Goal: Information Seeking & Learning: Understand process/instructions

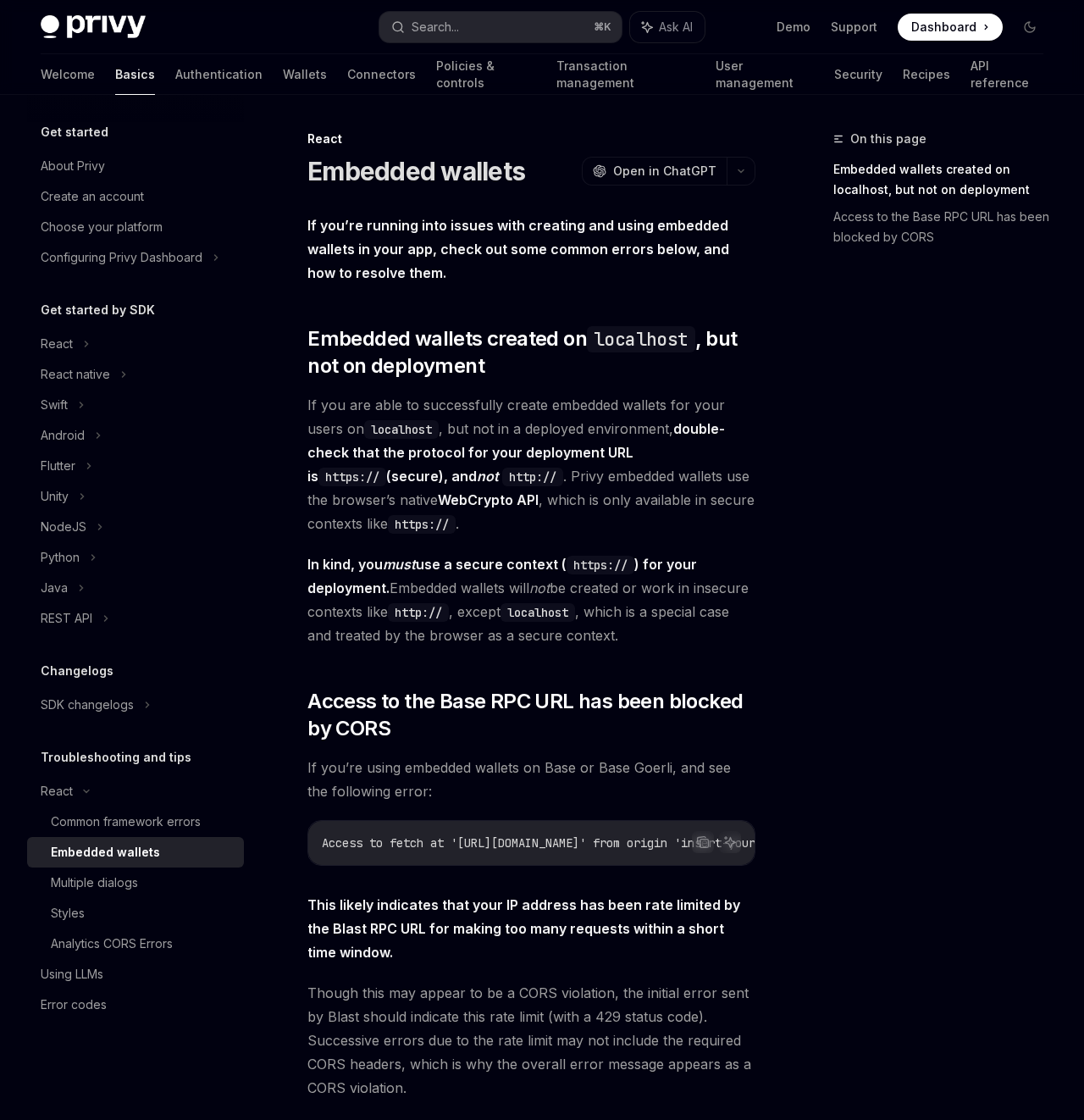
scroll to position [303, 0]
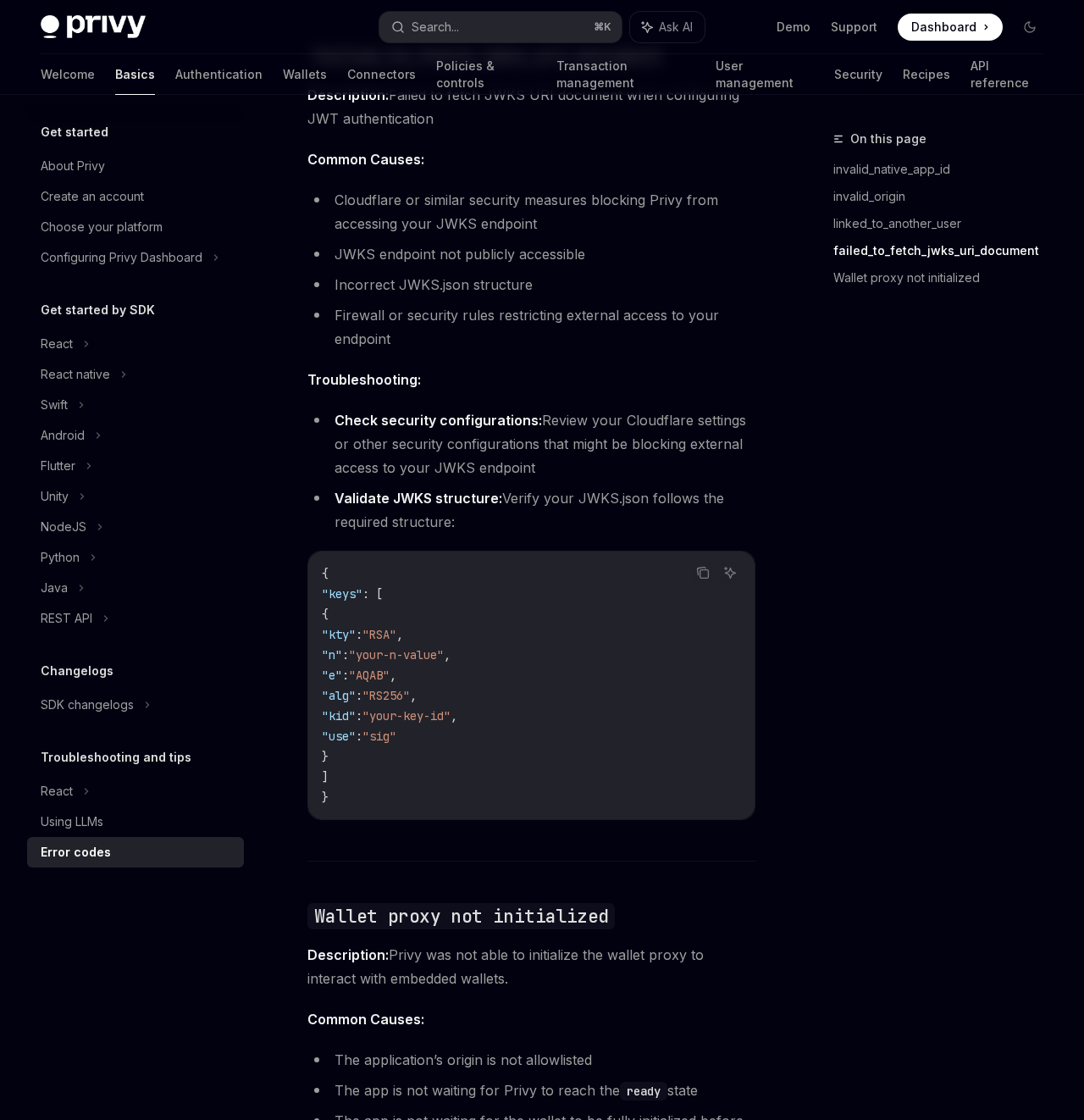
scroll to position [2697, 0]
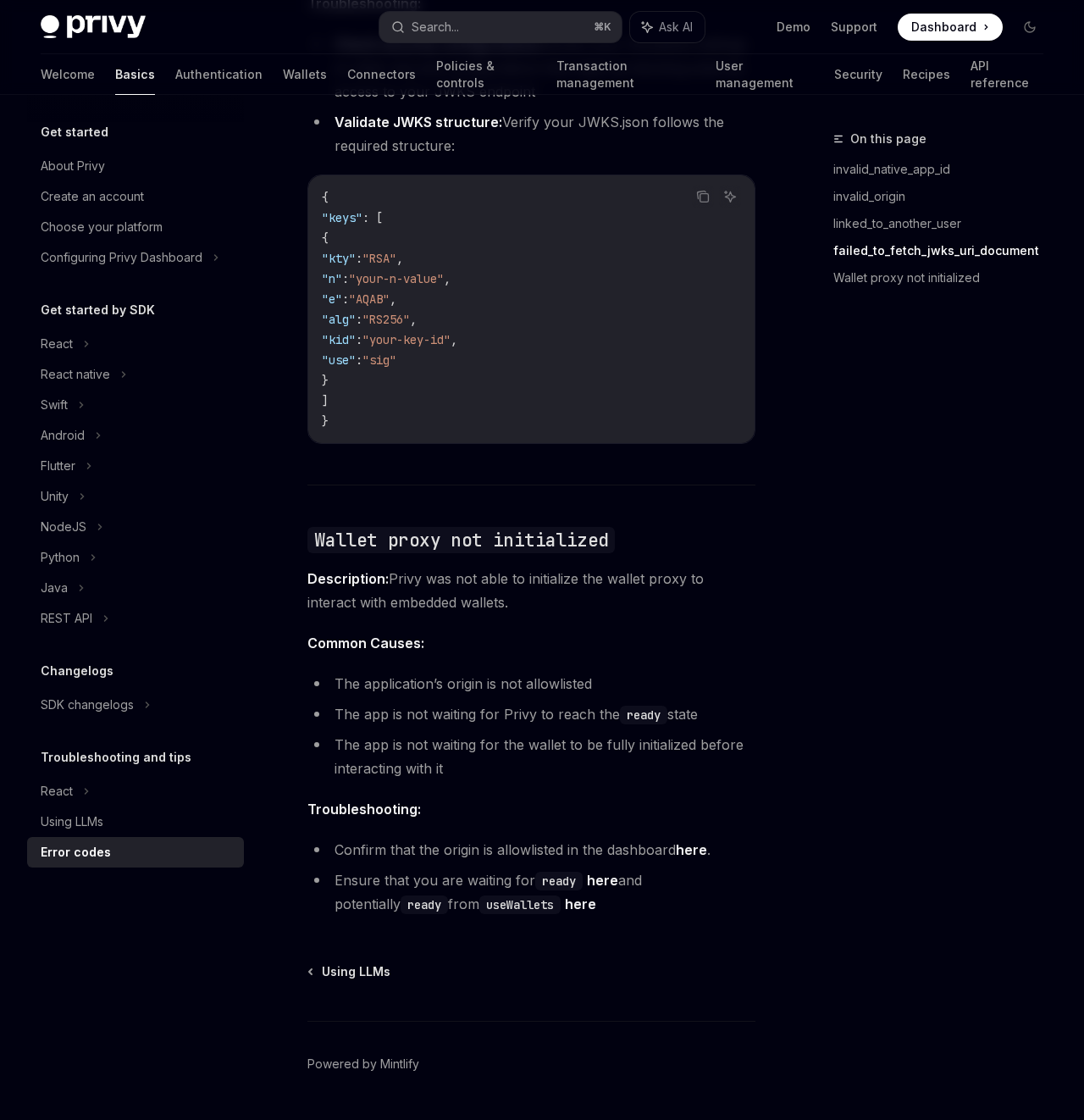
click at [645, 632] on span "Common Causes:" at bounding box center [531, 643] width 449 height 23
click at [456, 34] on div "Search..." at bounding box center [435, 26] width 48 height 20
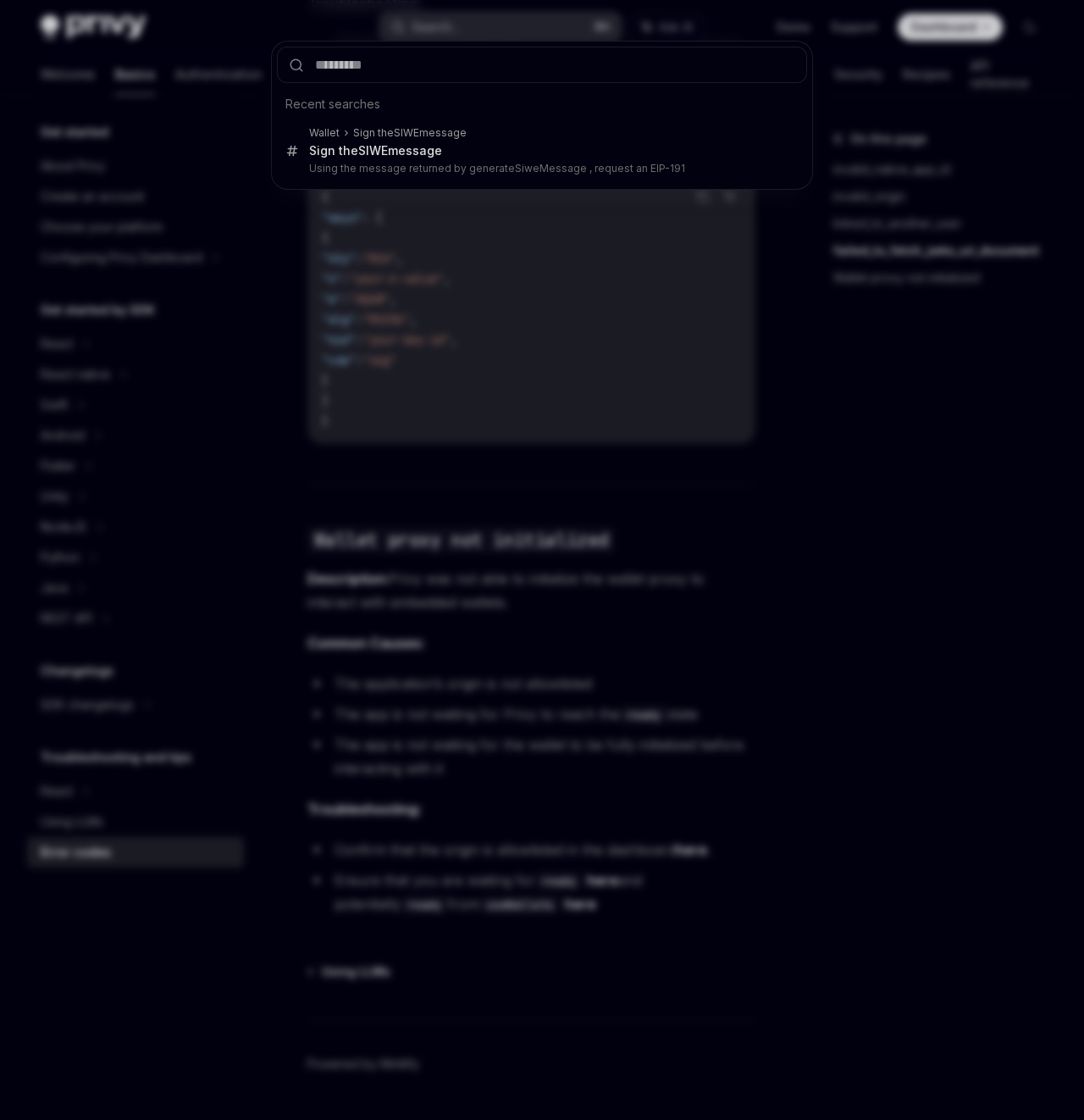
type input "**********"
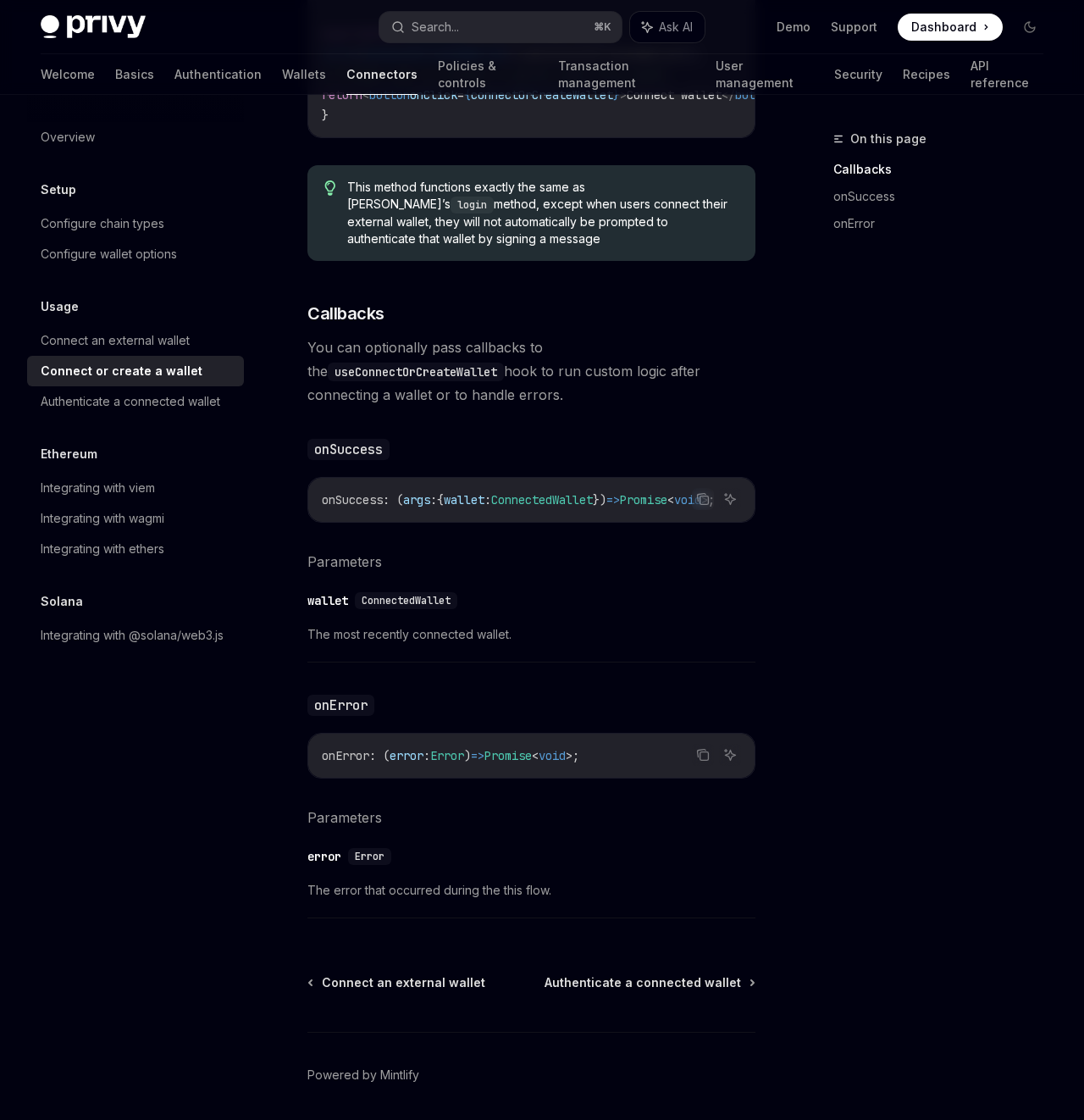
scroll to position [859, 0]
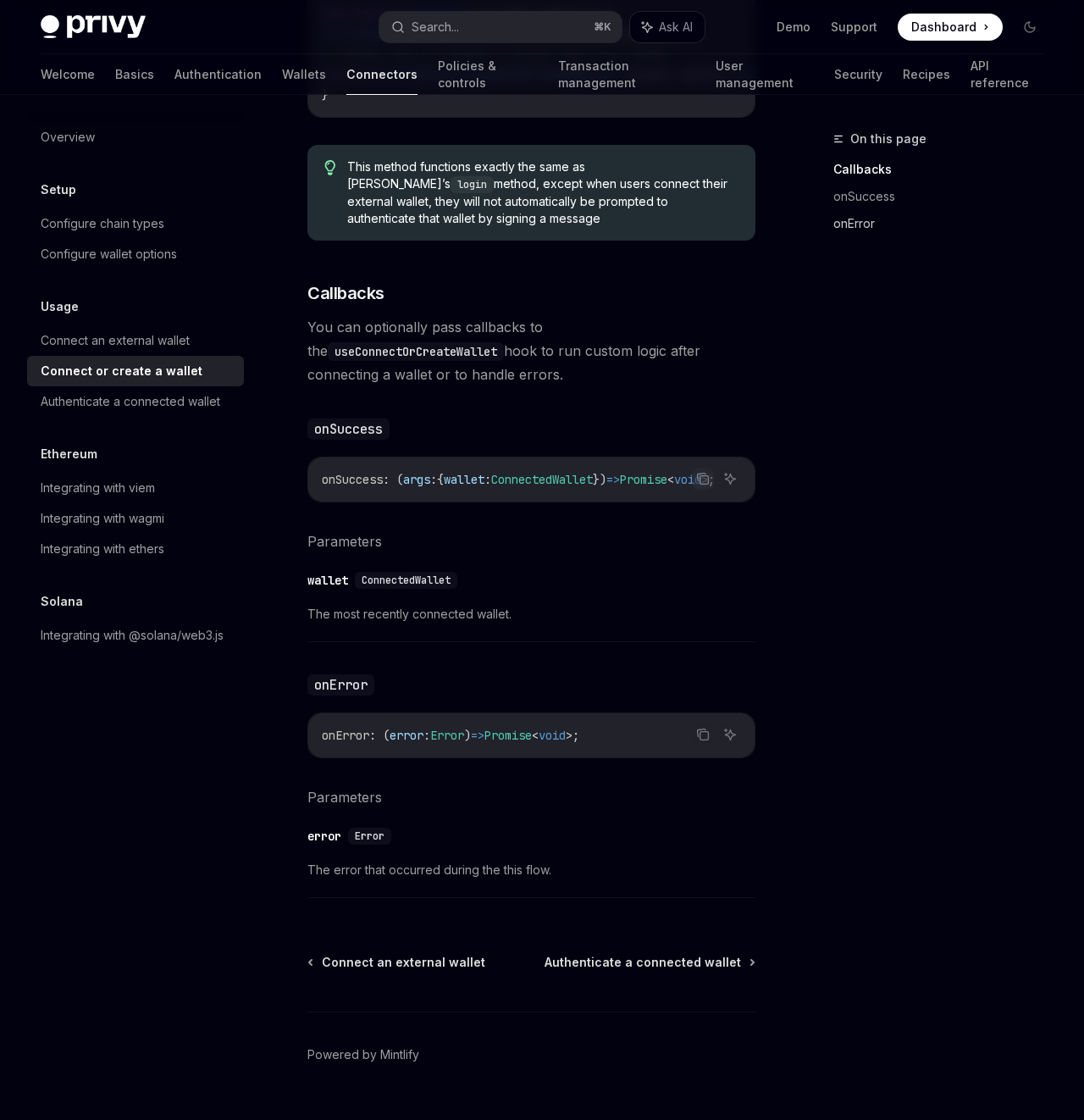
click at [856, 227] on link "onError" at bounding box center [946, 224] width 224 height 27
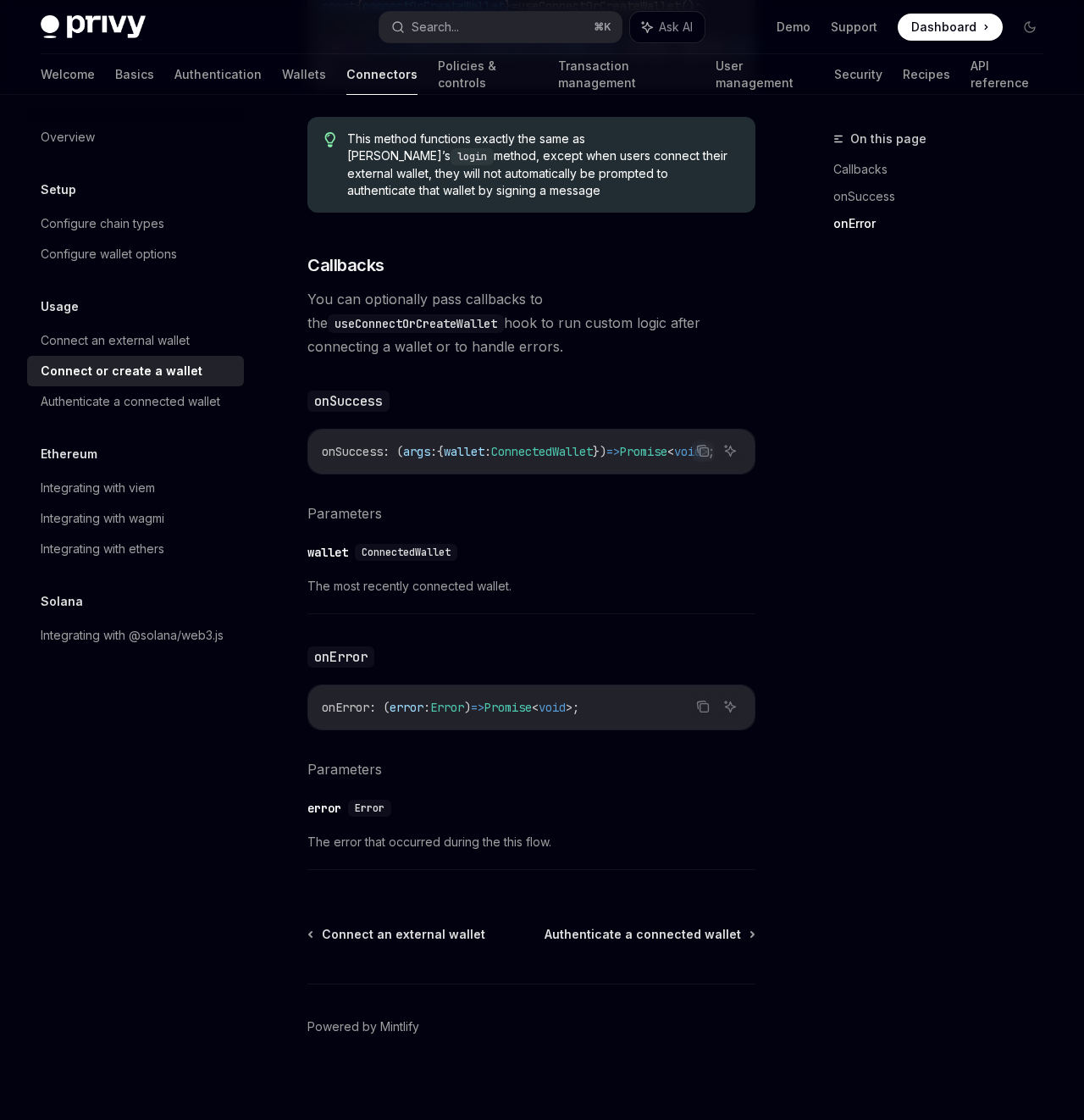
click at [856, 227] on link "onError" at bounding box center [946, 224] width 224 height 27
click at [696, 926] on span "Authenticate a connected wallet" at bounding box center [643, 934] width 197 height 17
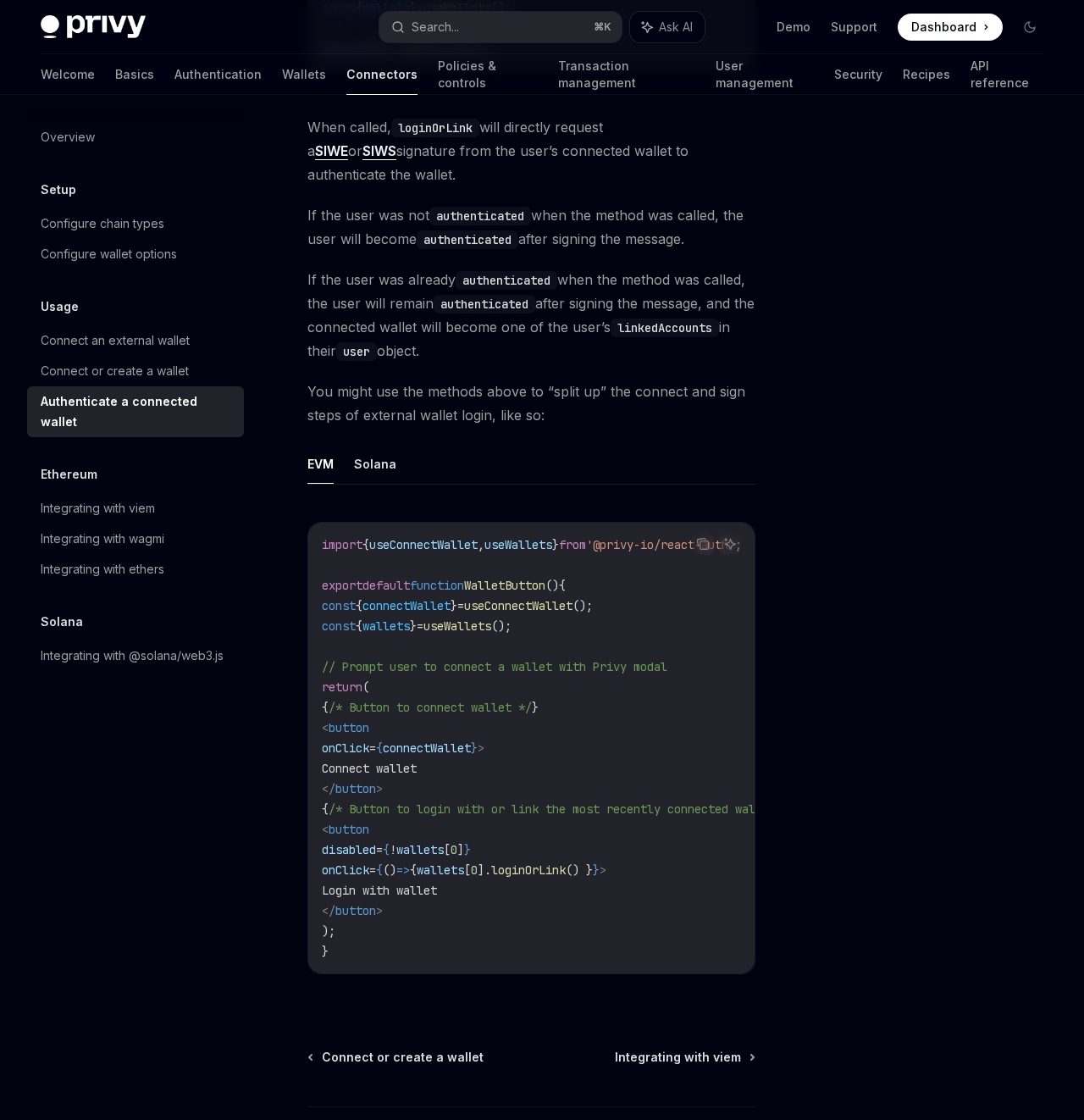
scroll to position [755, 0]
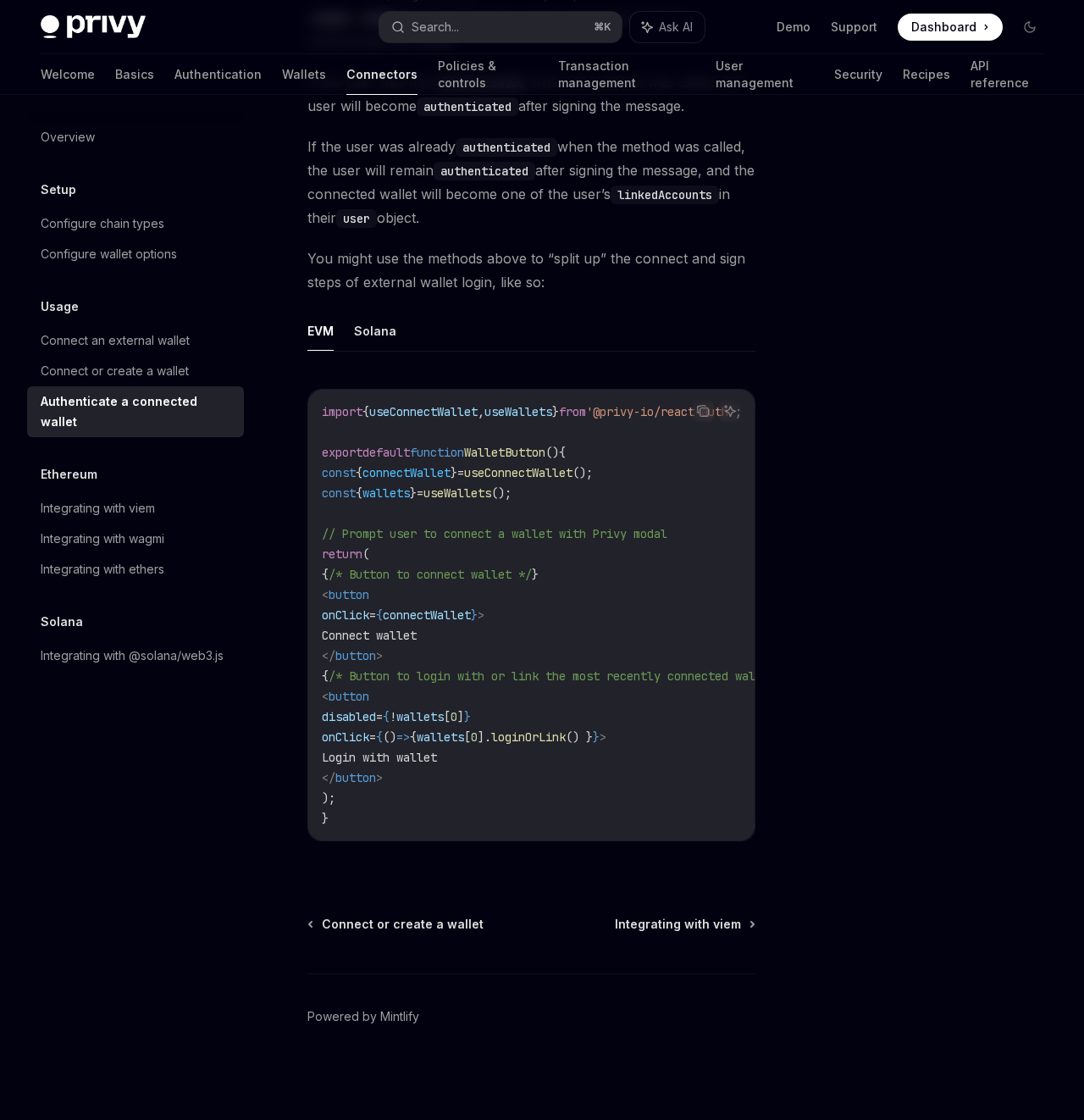
click at [661, 936] on div "Connect or create a wallet Integrating with viem Powered by [PERSON_NAME]" at bounding box center [531, 1018] width 449 height 204
click at [667, 927] on span "Integrating with viem" at bounding box center [678, 923] width 126 height 17
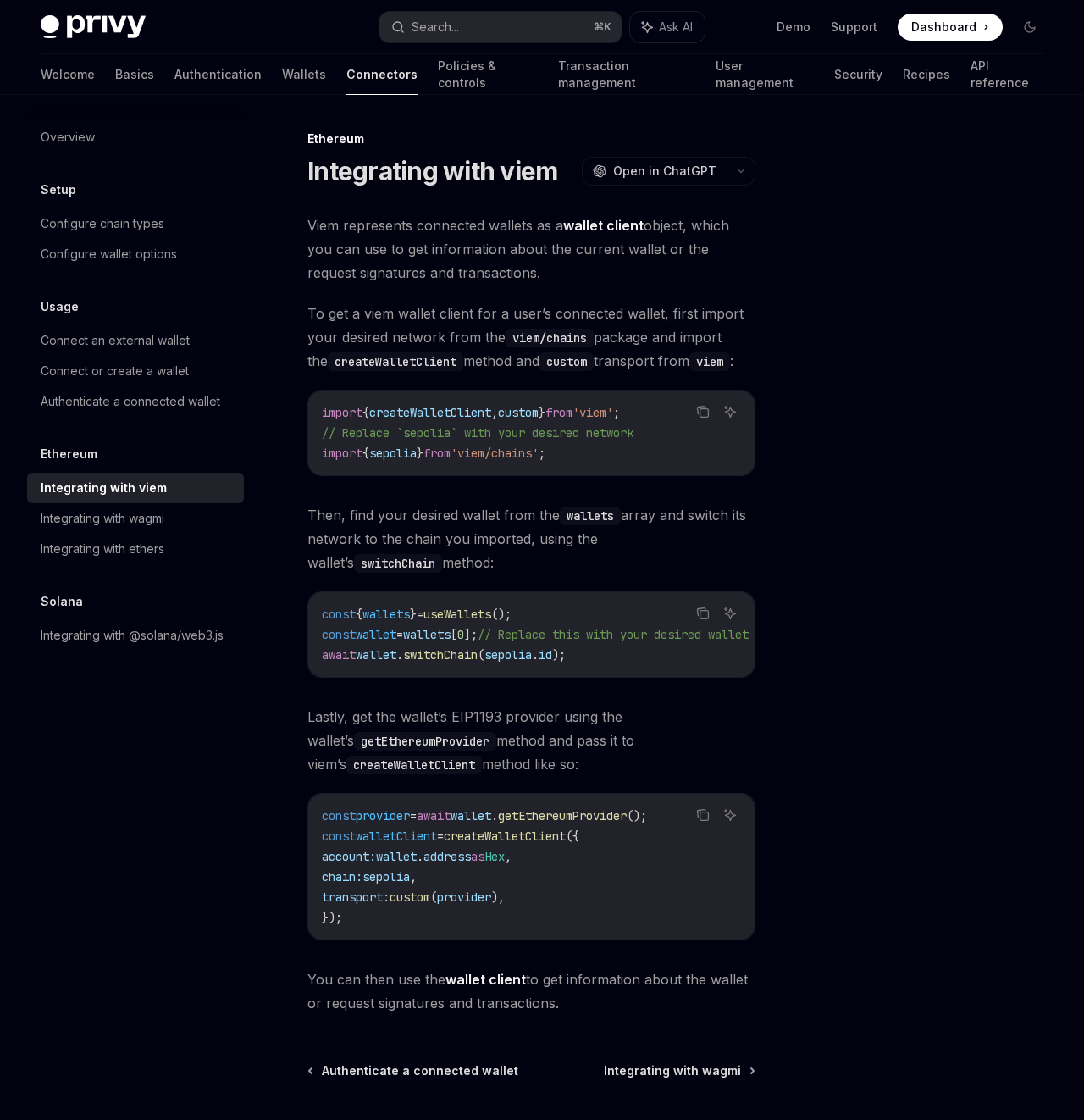
scroll to position [154, 0]
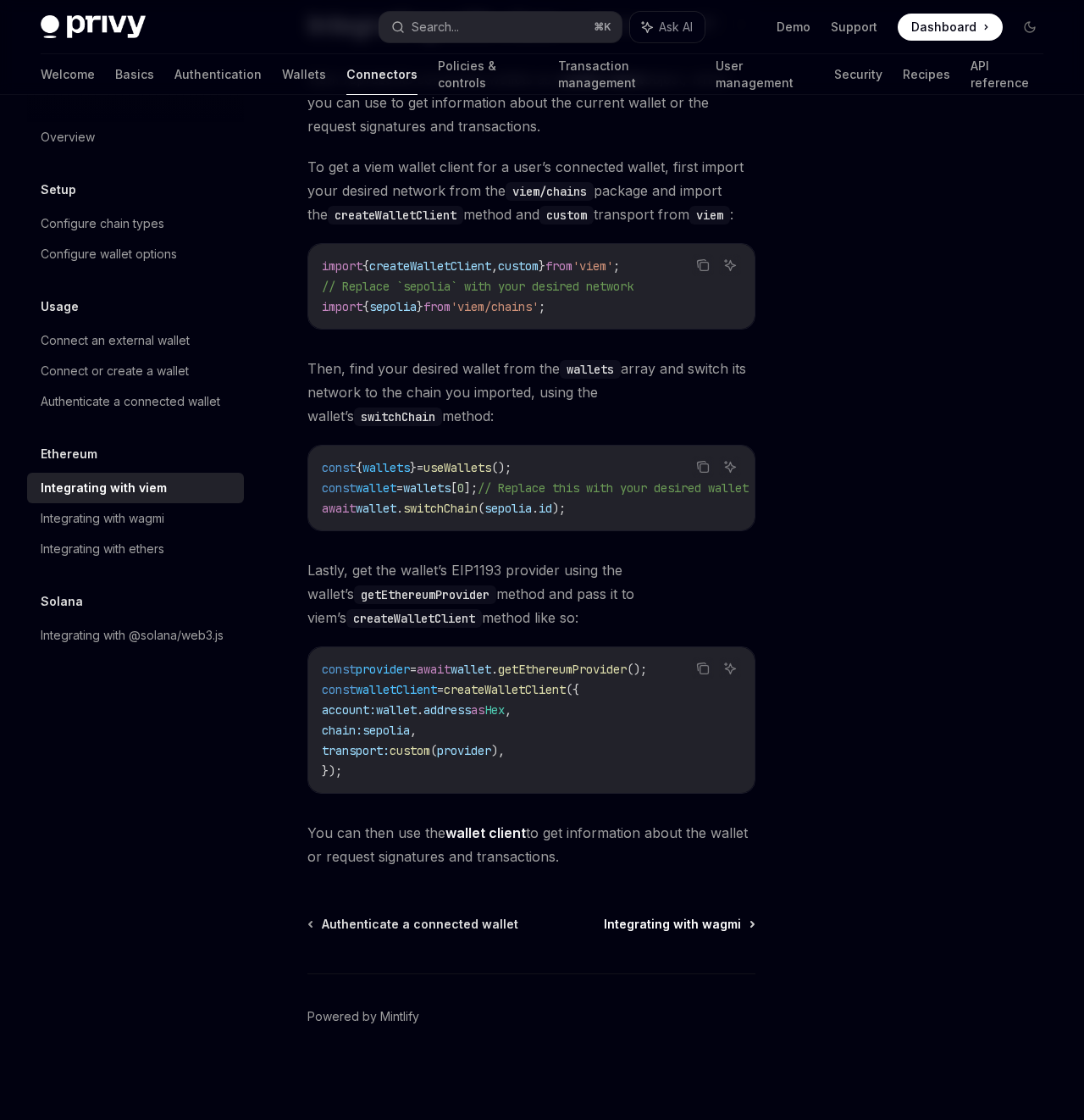
click at [634, 922] on span "Integrating with wagmi" at bounding box center [672, 923] width 137 height 17
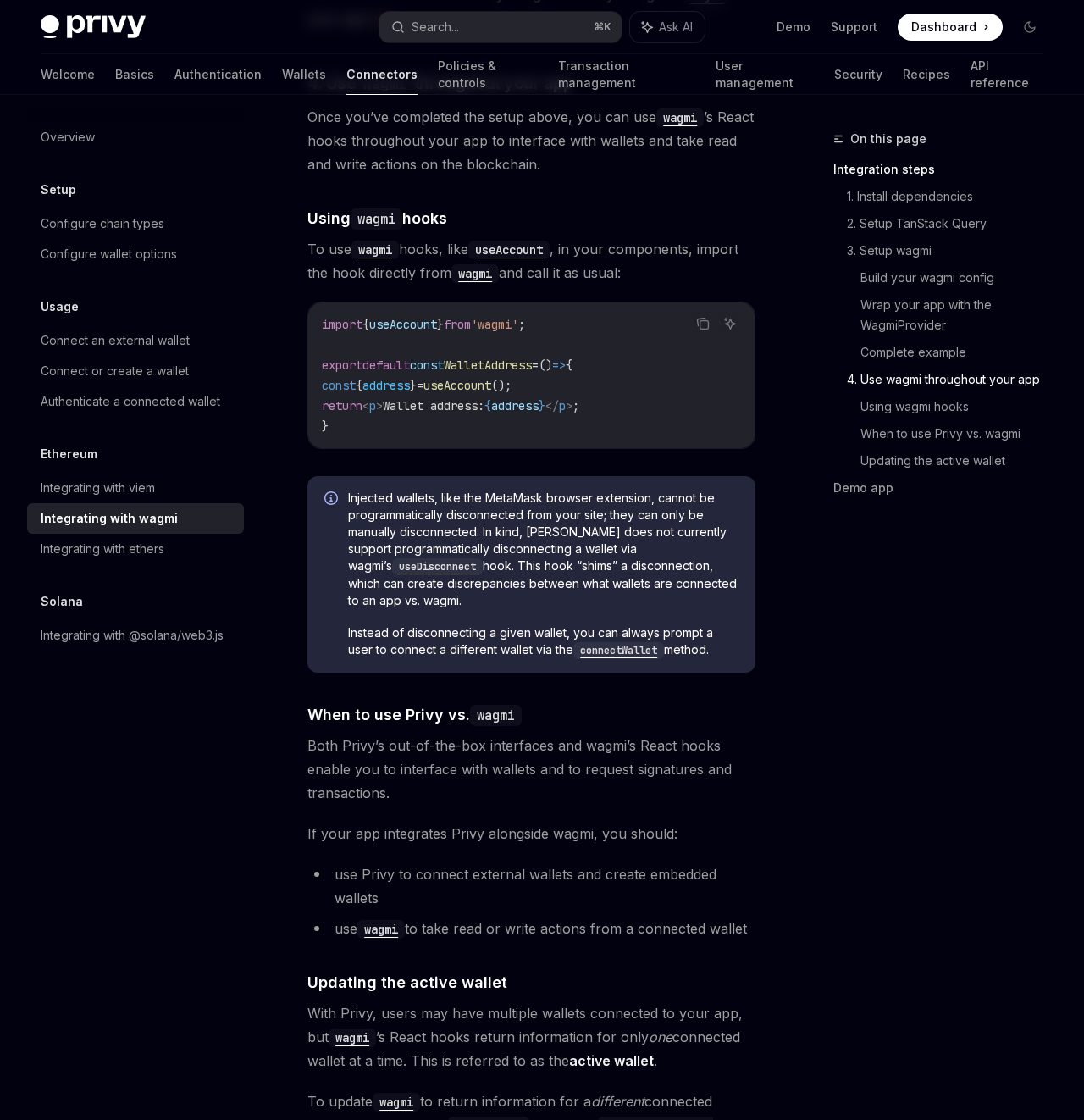
scroll to position [4082, 0]
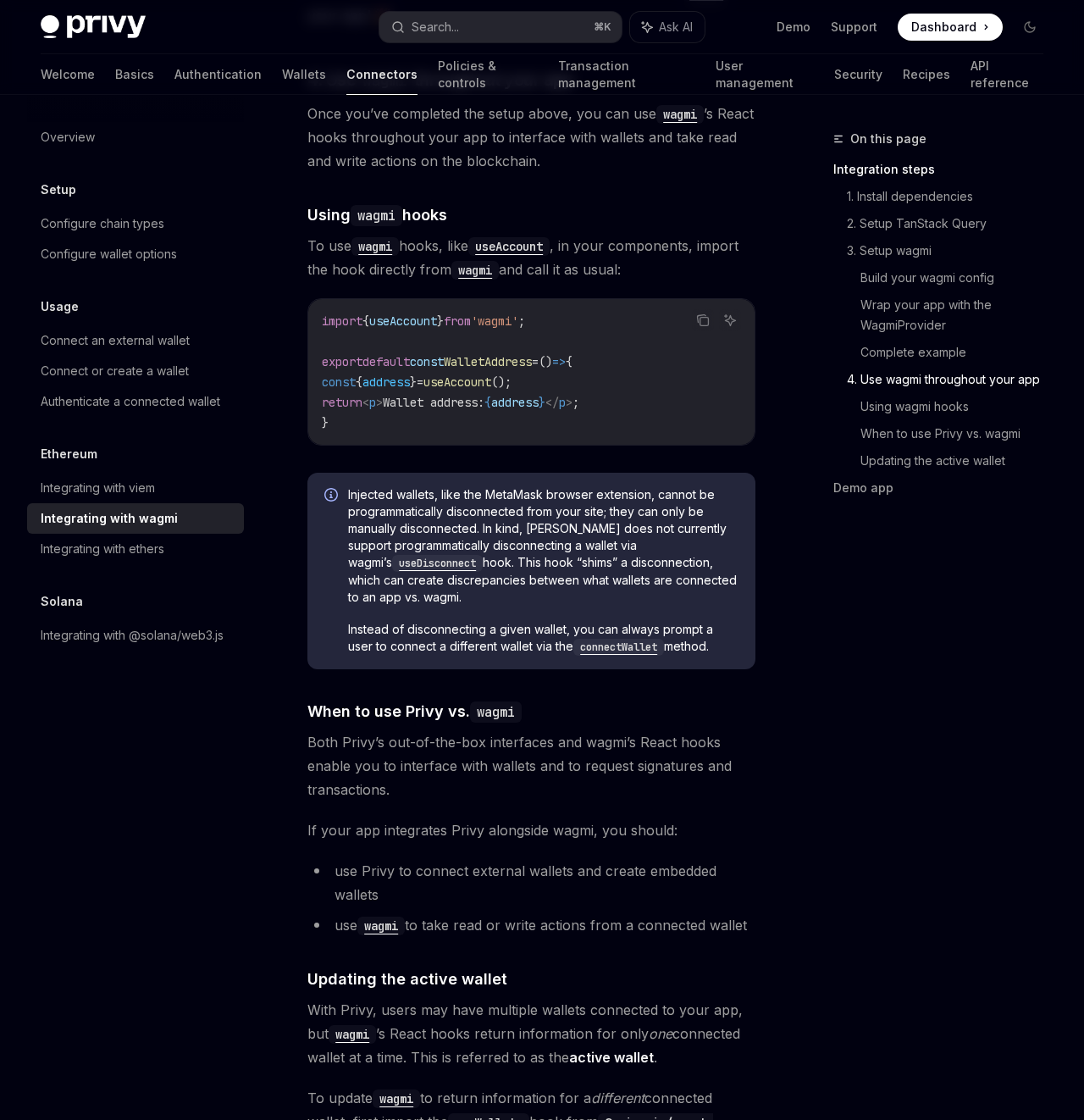
type textarea "*"
